Goal: Task Accomplishment & Management: Complete application form

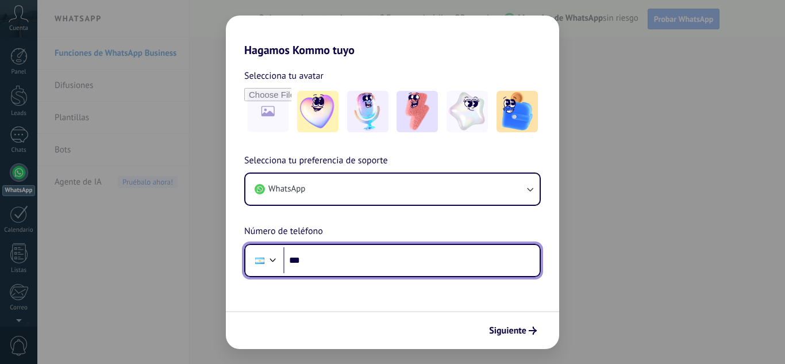
click at [327, 260] on input "***" at bounding box center [411, 260] width 256 height 26
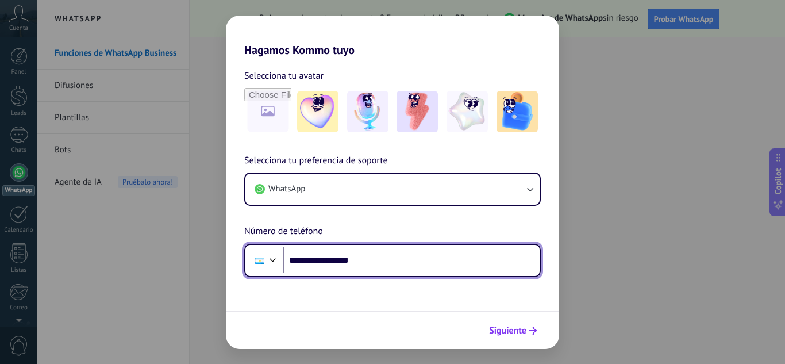
type input "**********"
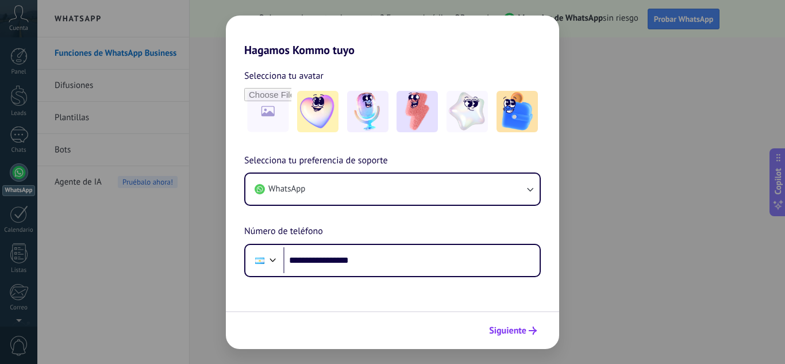
click at [503, 327] on span "Siguiente" at bounding box center [507, 330] width 37 height 8
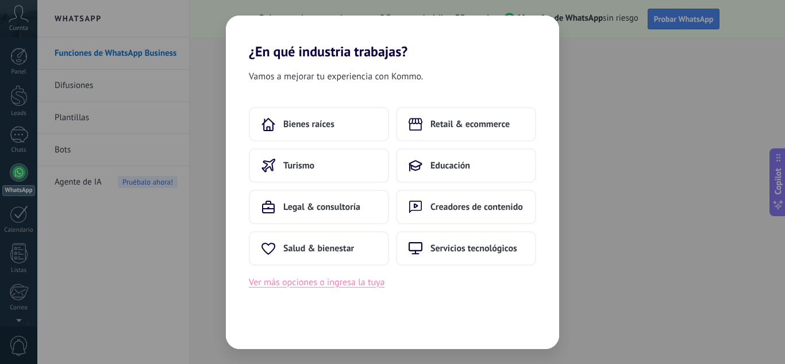
click at [351, 283] on button "Ver más opciones o ingresa la tuya" at bounding box center [317, 282] width 136 height 15
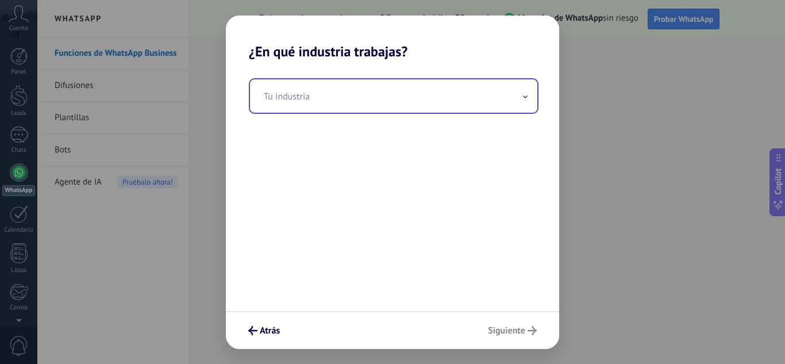
click at [358, 110] on input "text" at bounding box center [393, 95] width 287 height 33
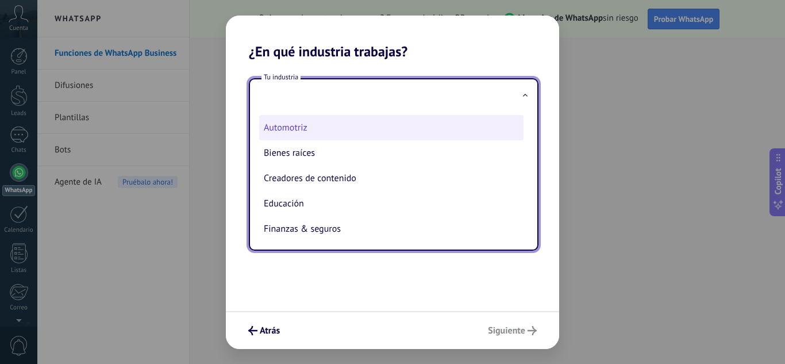
click at [342, 125] on li "Automotriz" at bounding box center [391, 127] width 264 height 25
type input "**********"
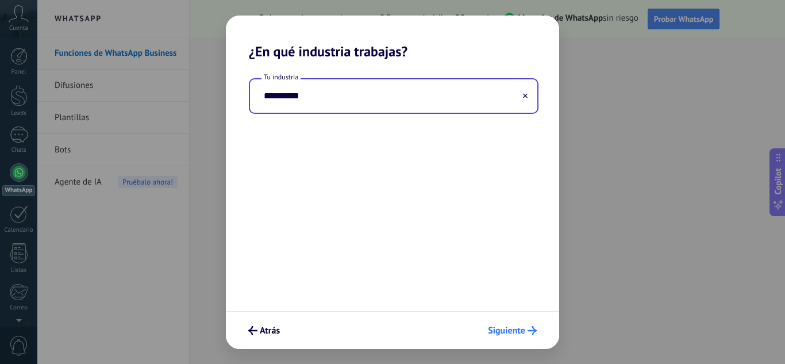
click at [524, 331] on span "Siguiente" at bounding box center [506, 330] width 37 height 8
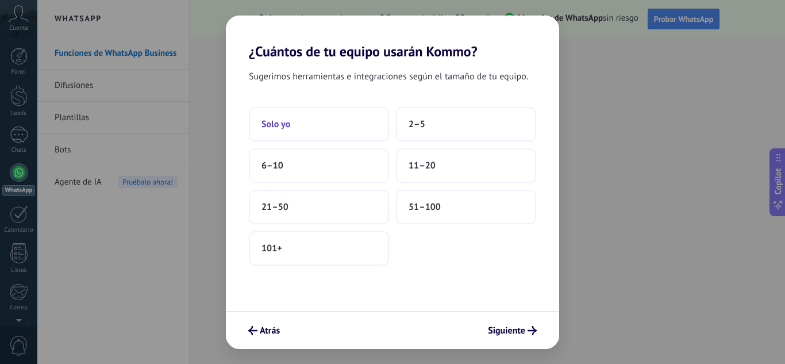
click at [306, 123] on button "Solo yo" at bounding box center [319, 124] width 140 height 34
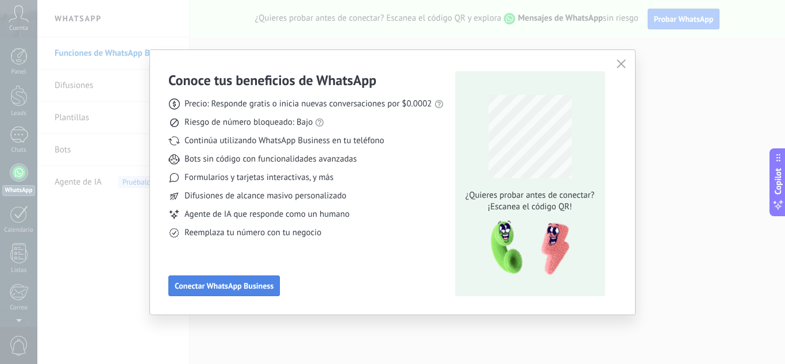
click at [231, 285] on span "Conectar WhatsApp Business" at bounding box center [224, 285] width 99 height 8
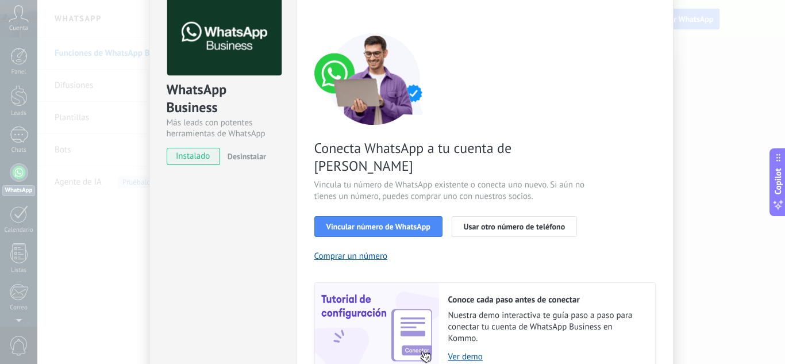
scroll to position [115, 0]
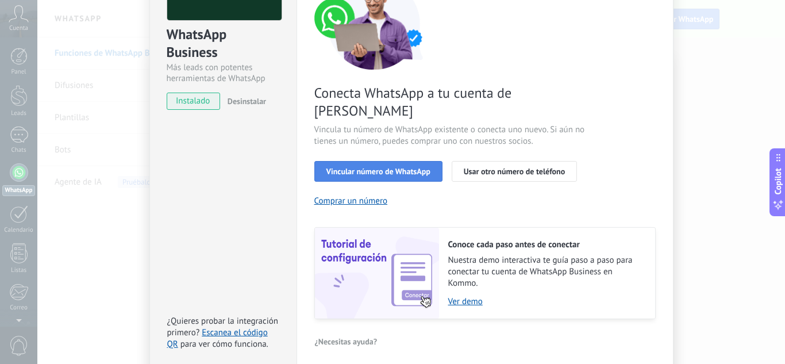
click at [380, 167] on span "Vincular número de WhatsApp" at bounding box center [378, 171] width 104 height 8
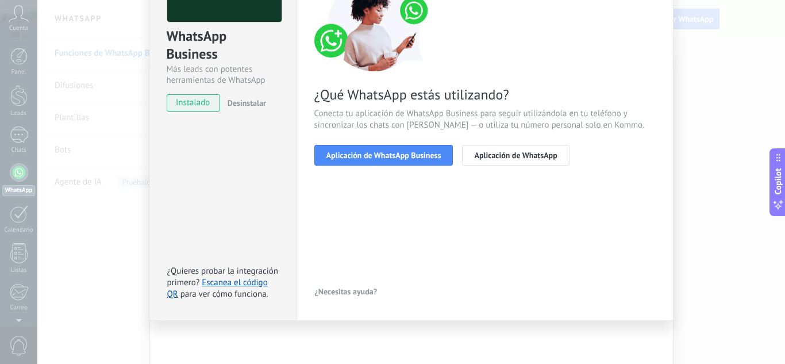
scroll to position [113, 0]
click at [393, 154] on span "Aplicación de WhatsApp Business" at bounding box center [383, 155] width 115 height 8
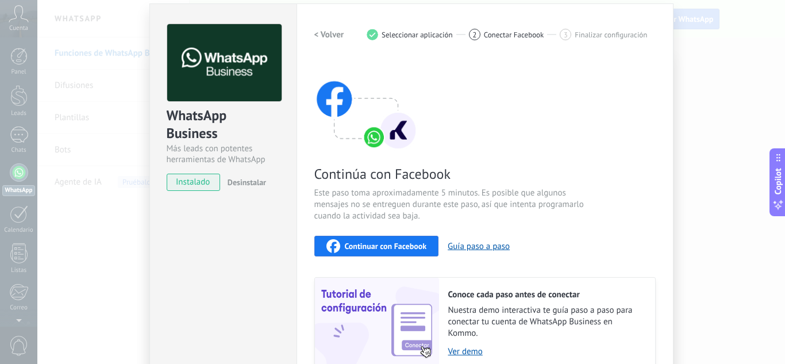
scroll to position [18, 0]
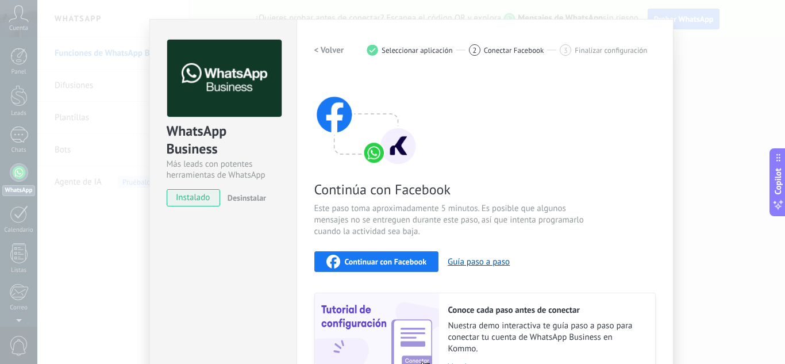
click at [378, 265] on span "Continuar con Facebook" at bounding box center [386, 261] width 82 height 8
